Goal: Use online tool/utility: Utilize a website feature to perform a specific function

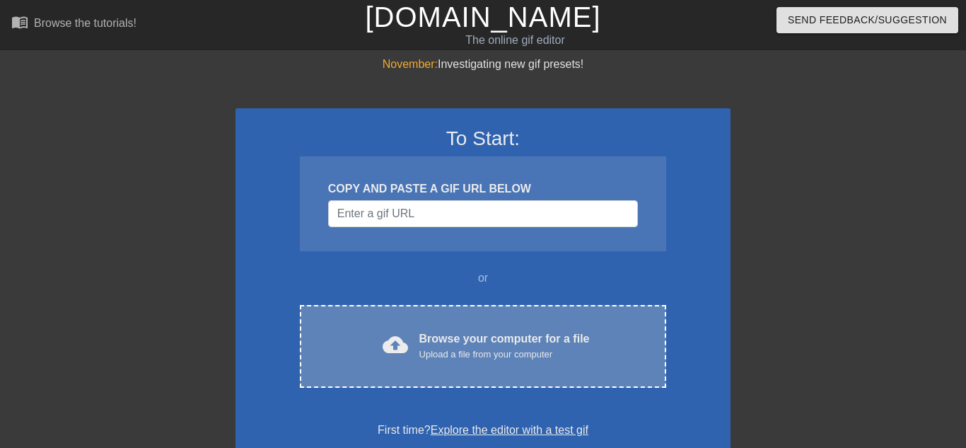
click at [475, 322] on div "cloud_upload Browse your computer for a file Upload a file from your computer C…" at bounding box center [483, 346] width 366 height 83
click at [403, 344] on span "cloud_upload" at bounding box center [395, 344] width 25 height 25
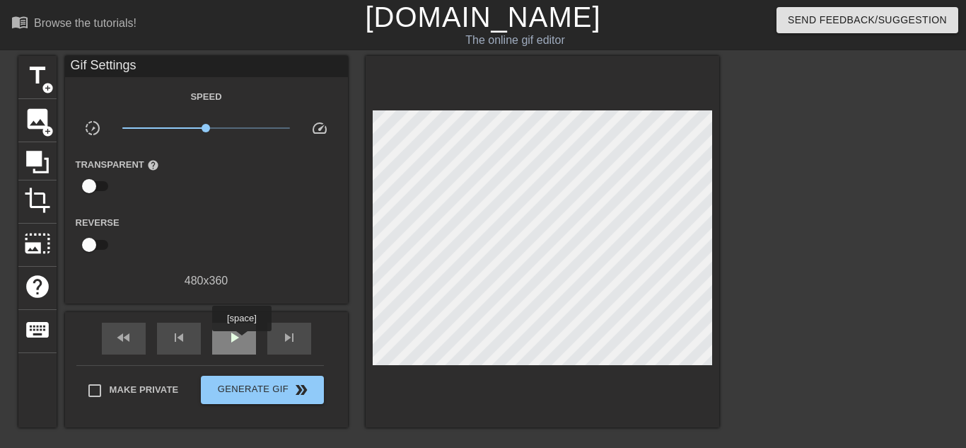
click at [242, 341] on div "play_arrow" at bounding box center [234, 338] width 44 height 32
click at [242, 341] on div "pause" at bounding box center [234, 338] width 44 height 32
click at [29, 130] on span "image" at bounding box center [37, 118] width 27 height 27
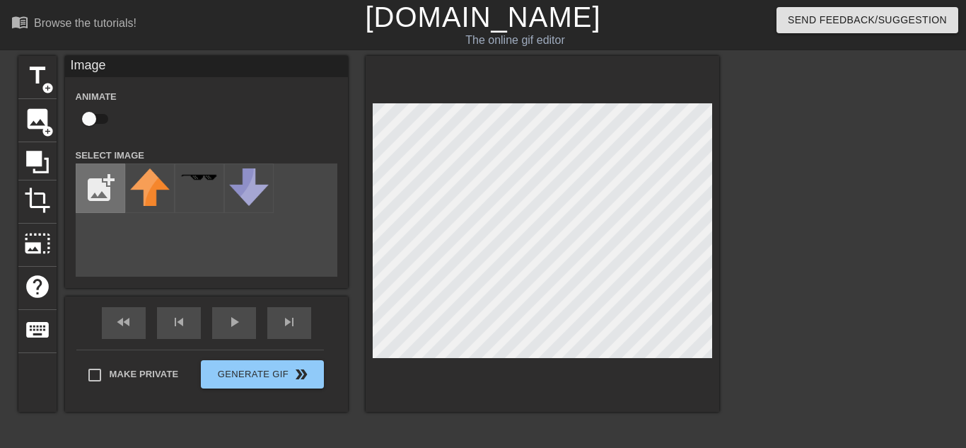
click at [95, 190] on input "file" at bounding box center [100, 188] width 48 height 48
type input "C:\fakepath\46l4r7.png"
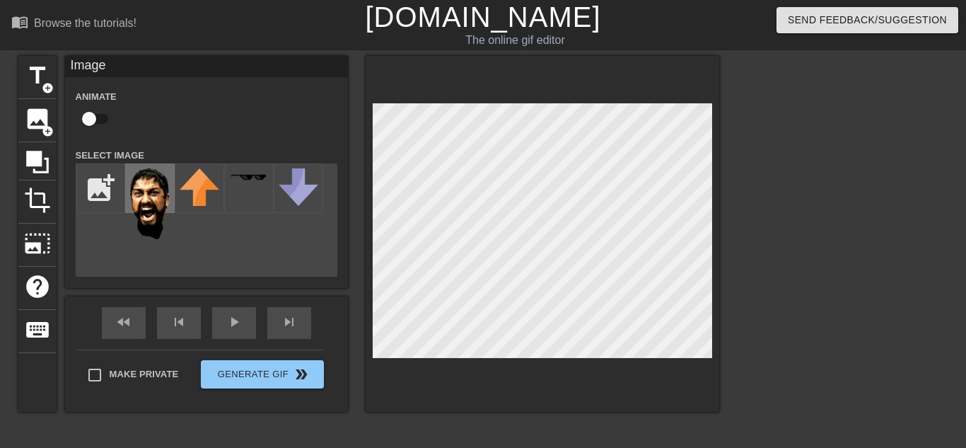
click at [134, 201] on img at bounding box center [150, 203] width 40 height 71
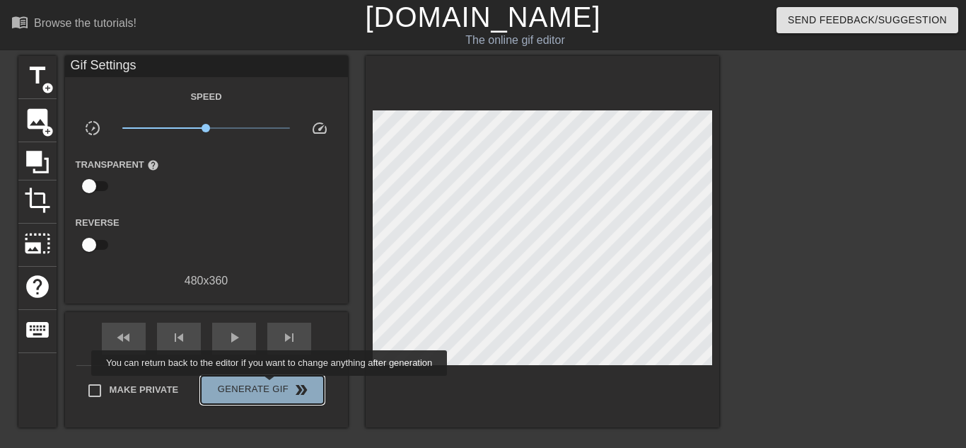
click at [266, 385] on button "Generate Gif double_arrow" at bounding box center [262, 390] width 122 height 28
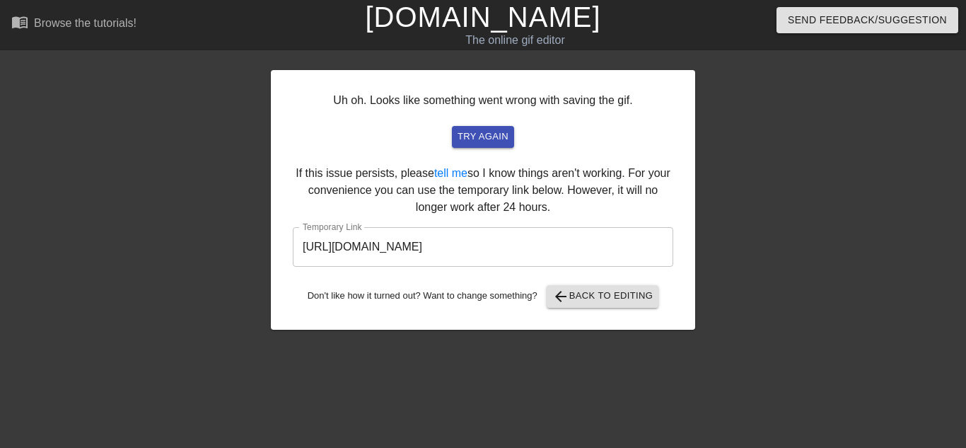
click at [376, 260] on input "[URL][DOMAIN_NAME]" at bounding box center [483, 247] width 380 height 40
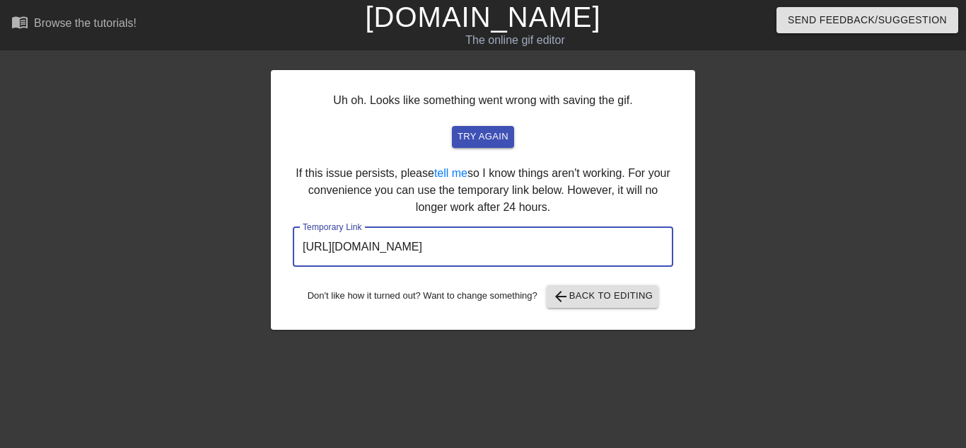
click at [376, 260] on input "[URL][DOMAIN_NAME]" at bounding box center [483, 247] width 380 height 40
